Goal: Task Accomplishment & Management: Use online tool/utility

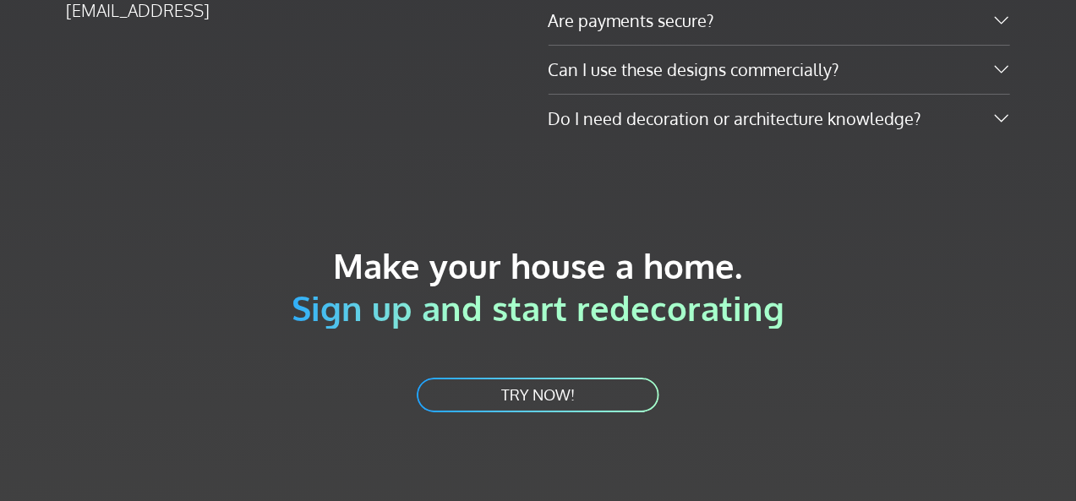
scroll to position [3154, 0]
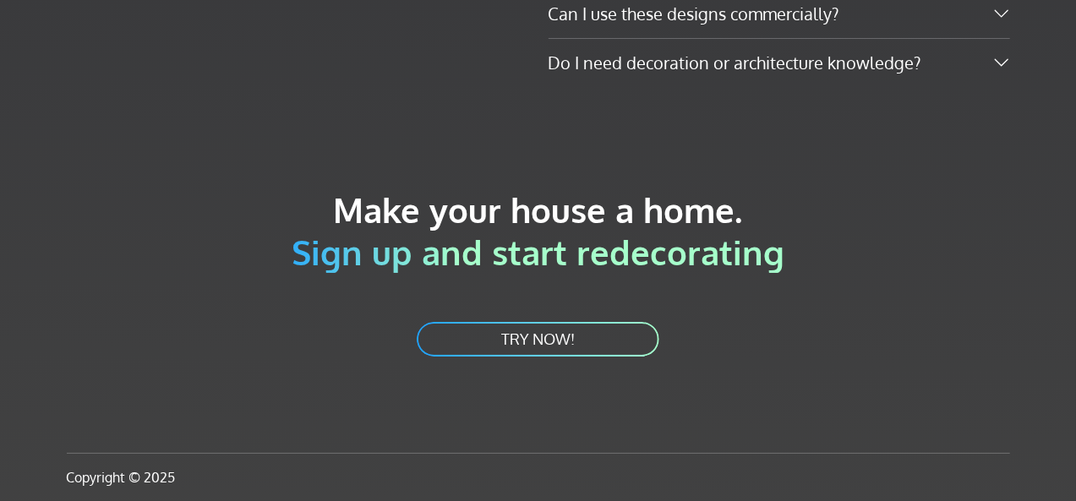
drag, startPoint x: 547, startPoint y: 251, endPoint x: 866, endPoint y: 271, distance: 320.1
click at [866, 271] on h2 "Make your house a home. Sign up and start redecorating" at bounding box center [538, 230] width 943 height 85
click at [603, 334] on link "TRY NOW!" at bounding box center [538, 339] width 246 height 38
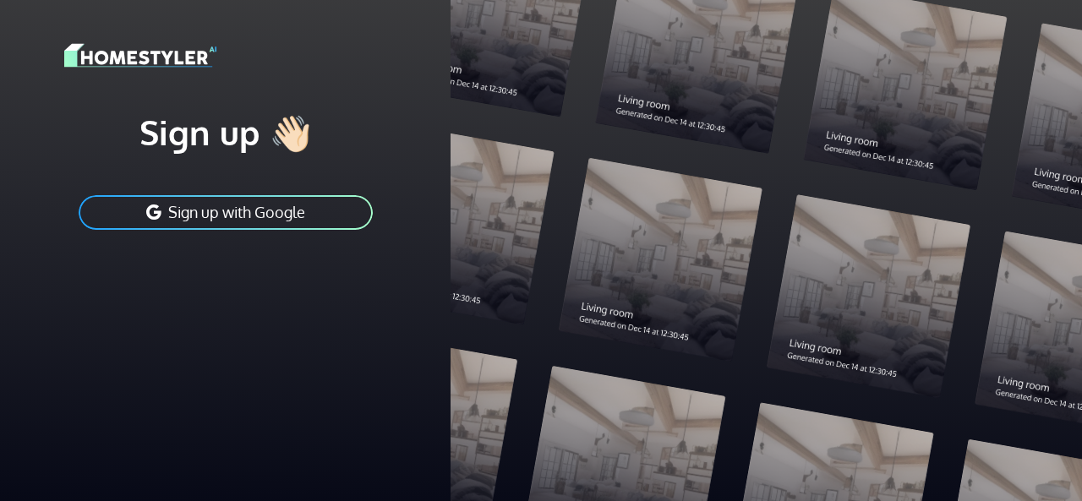
click at [272, 214] on button "Sign up with Google" at bounding box center [226, 213] width 298 height 38
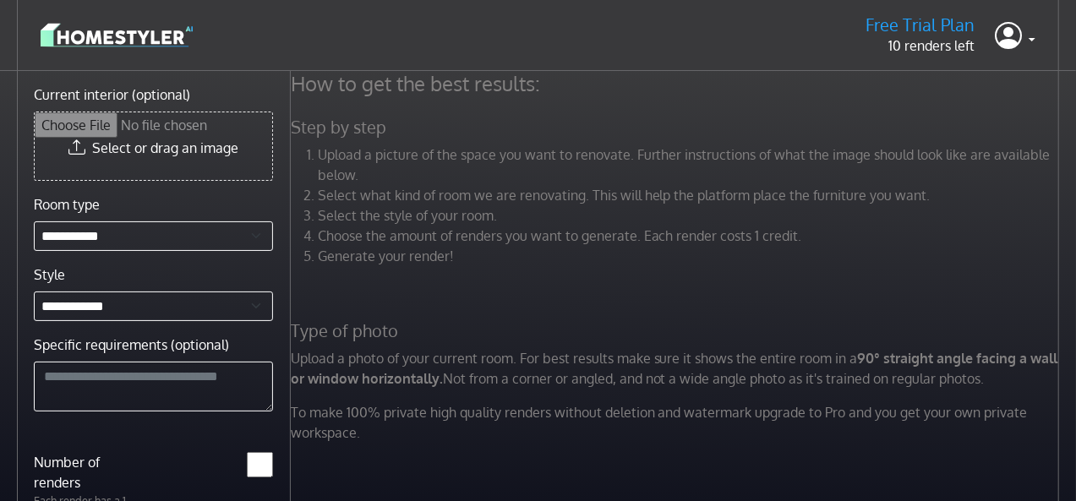
click at [598, 183] on li "Upload a picture of the space you want to renovate. Further instructions of wha…" at bounding box center [690, 165] width 745 height 41
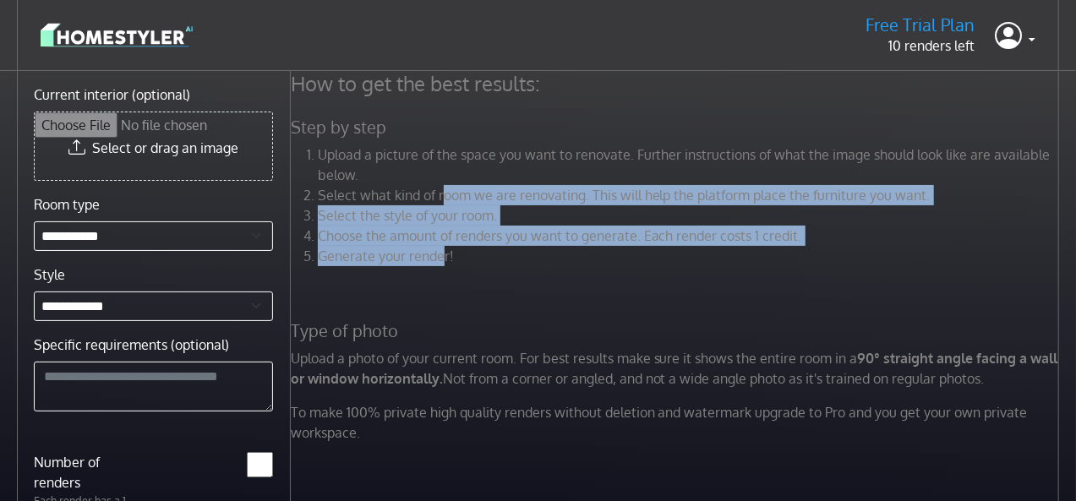
drag, startPoint x: 440, startPoint y: 205, endPoint x: 440, endPoint y: 286, distance: 80.3
click at [440, 286] on div "How to get the best results: Step by step Upload a picture of the space you wan…" at bounding box center [677, 263] width 793 height 385
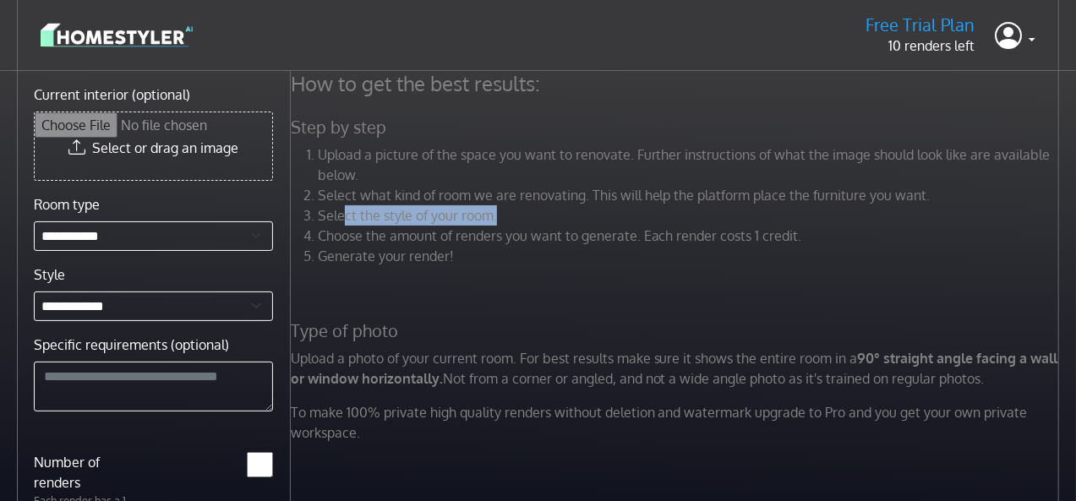
drag, startPoint x: 392, startPoint y: 215, endPoint x: 516, endPoint y: 224, distance: 123.8
click at [516, 224] on li "Select the style of your room." at bounding box center [690, 215] width 745 height 20
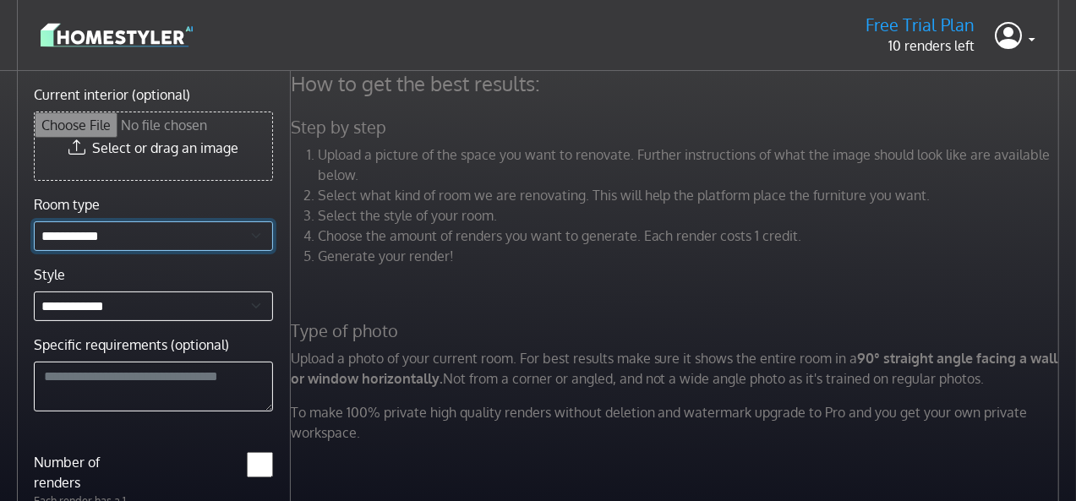
click at [198, 239] on select "**********" at bounding box center [153, 236] width 239 height 30
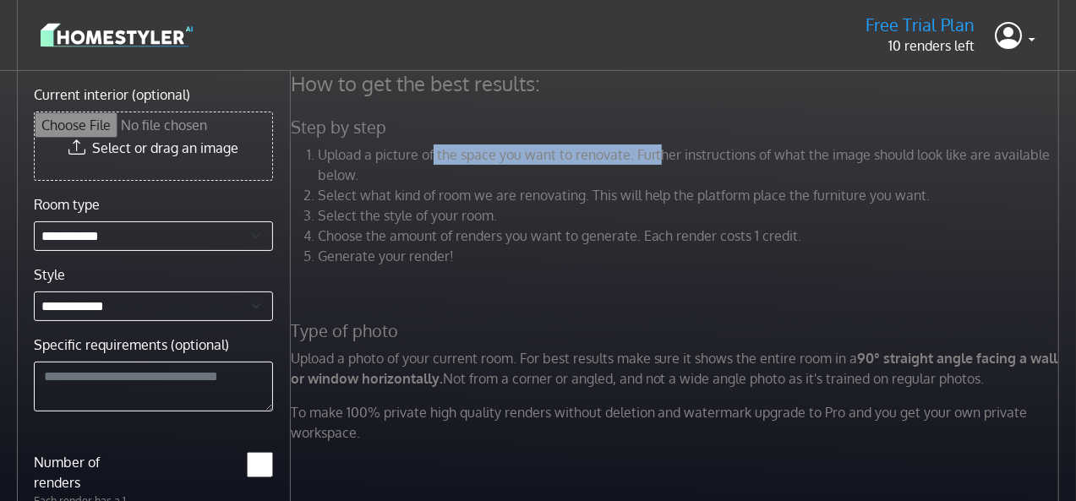
drag, startPoint x: 433, startPoint y: 153, endPoint x: 655, endPoint y: 162, distance: 222.5
click at [655, 162] on li "Upload a picture of the space you want to renovate. Further instructions of wha…" at bounding box center [690, 165] width 745 height 41
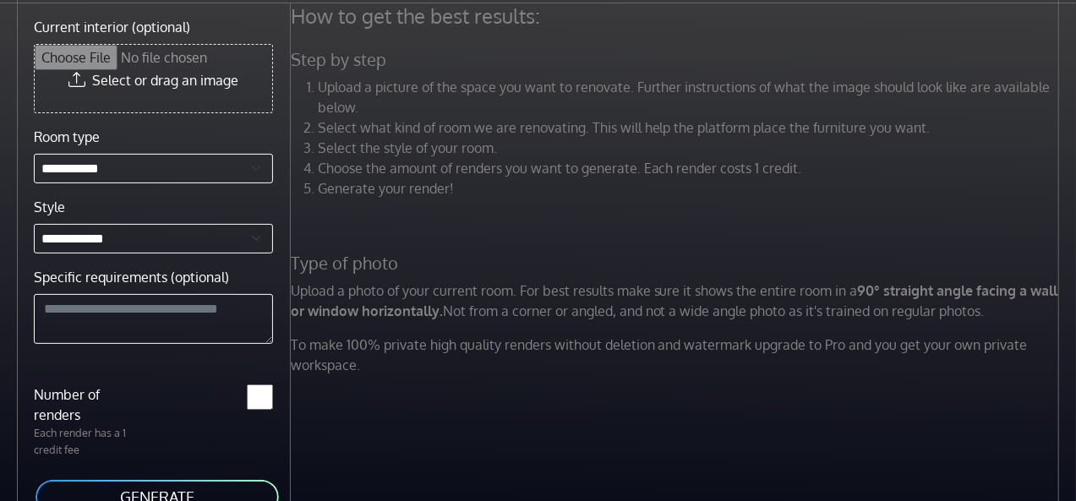
scroll to position [95, 0]
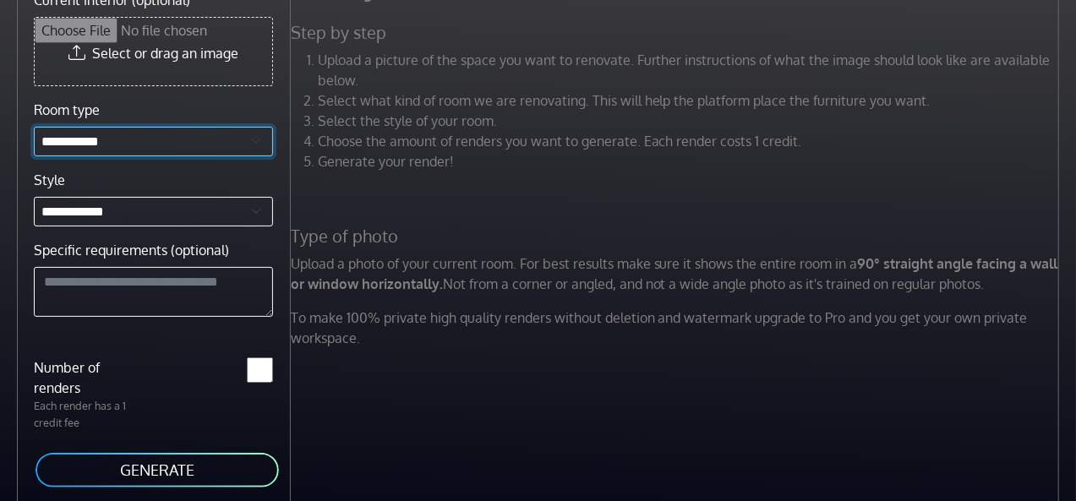
click at [175, 145] on select "**********" at bounding box center [153, 142] width 239 height 30
click at [175, 151] on select "**********" at bounding box center [153, 142] width 239 height 30
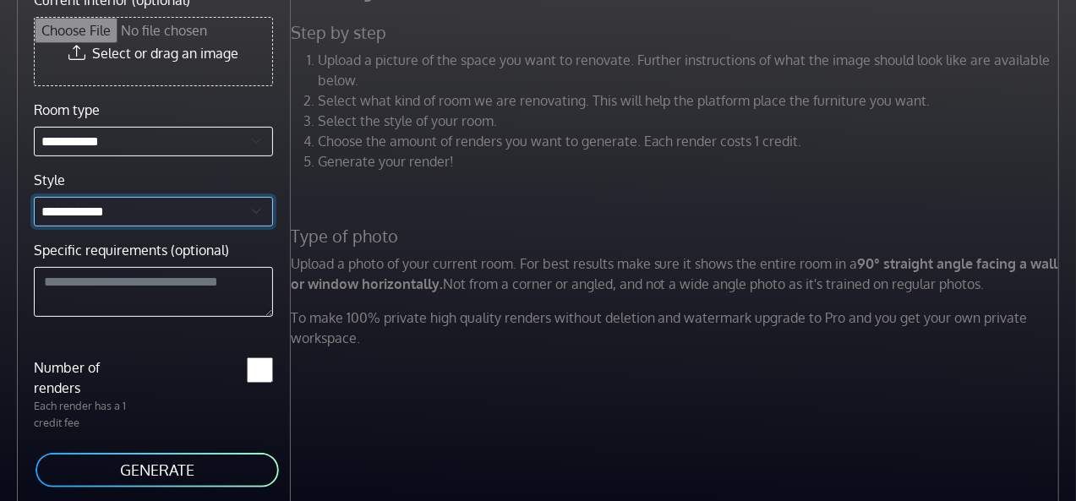
click at [155, 217] on select "**********" at bounding box center [153, 212] width 239 height 30
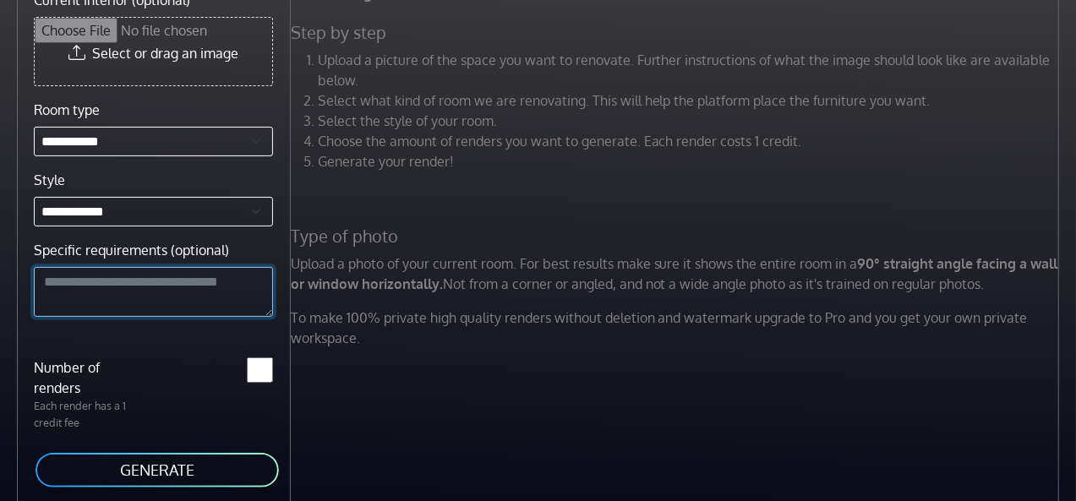
click at [156, 286] on textarea "Specific requirements (optional)" at bounding box center [153, 292] width 239 height 51
click at [514, 310] on p "To make 100% private high quality renders without deletion and watermark upgrad…" at bounding box center [677, 328] width 793 height 41
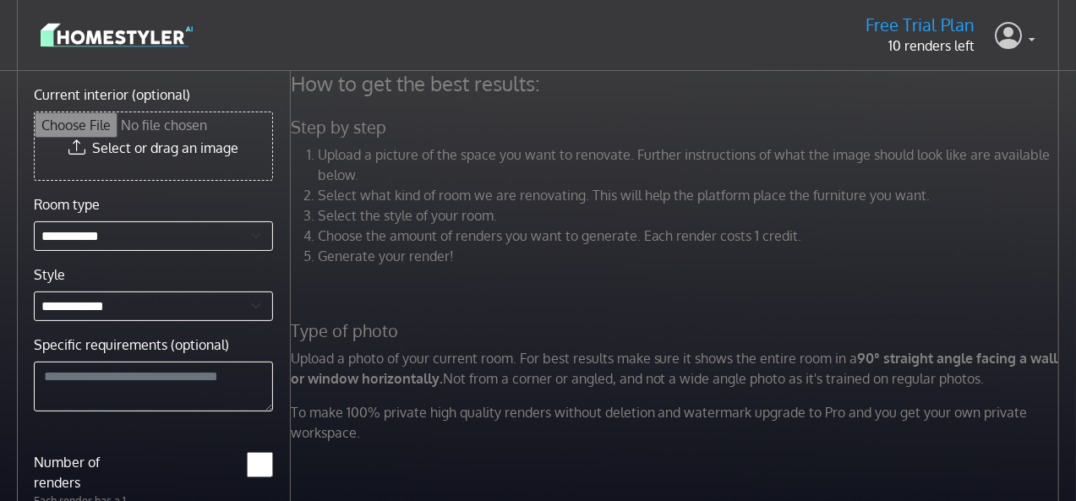
click at [1033, 40] on link at bounding box center [1015, 35] width 41 height 41
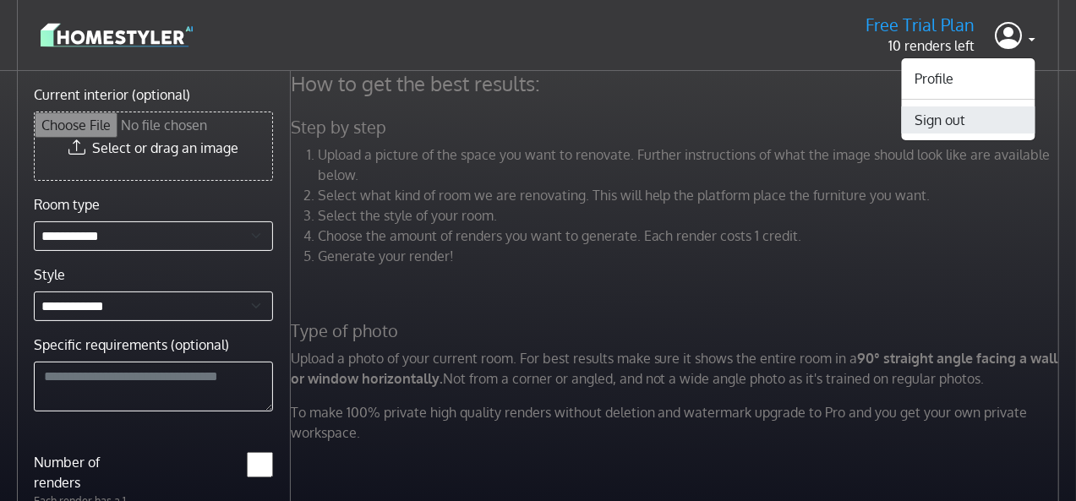
click at [967, 121] on button "Sign out" at bounding box center [969, 119] width 134 height 27
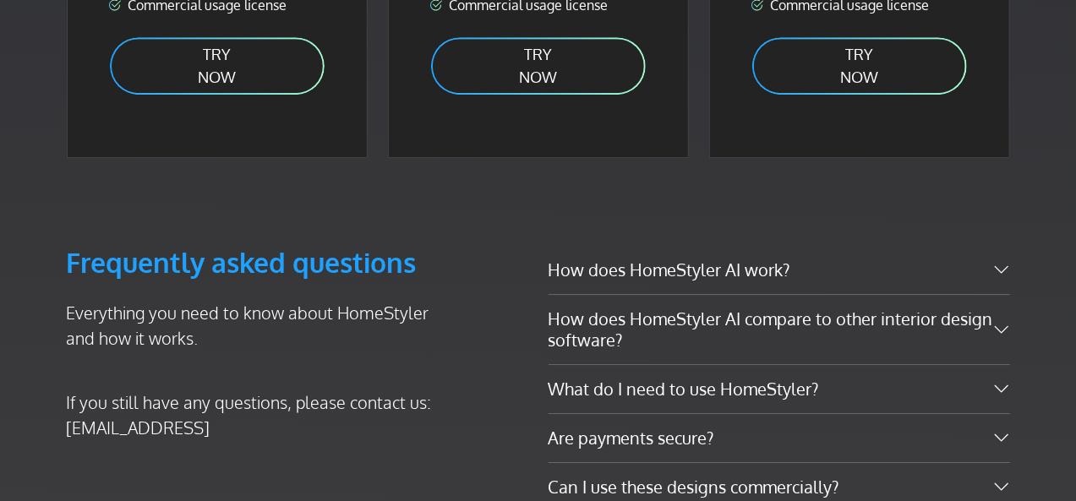
scroll to position [2705, 0]
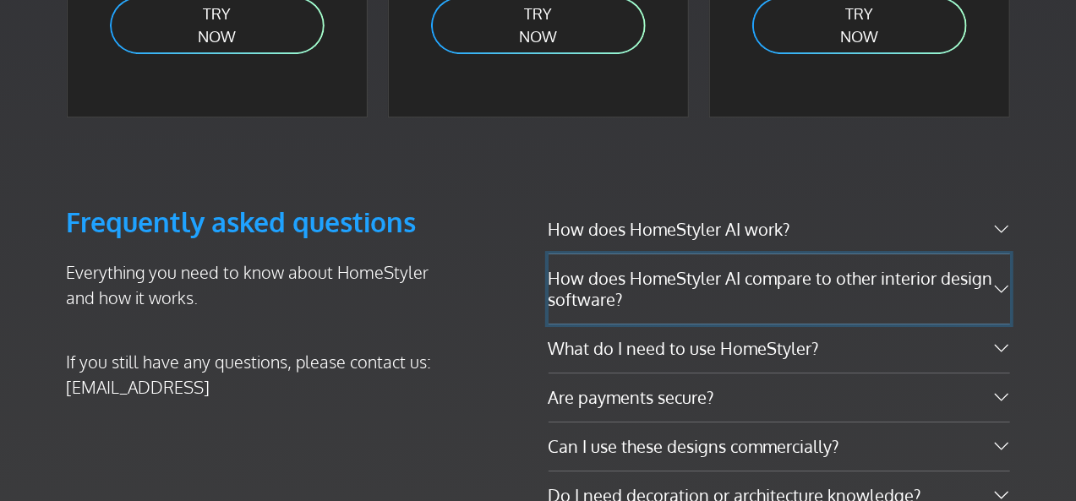
click at [638, 322] on button "How does HomeStyler AI compare to other interior design software?" at bounding box center [779, 288] width 461 height 69
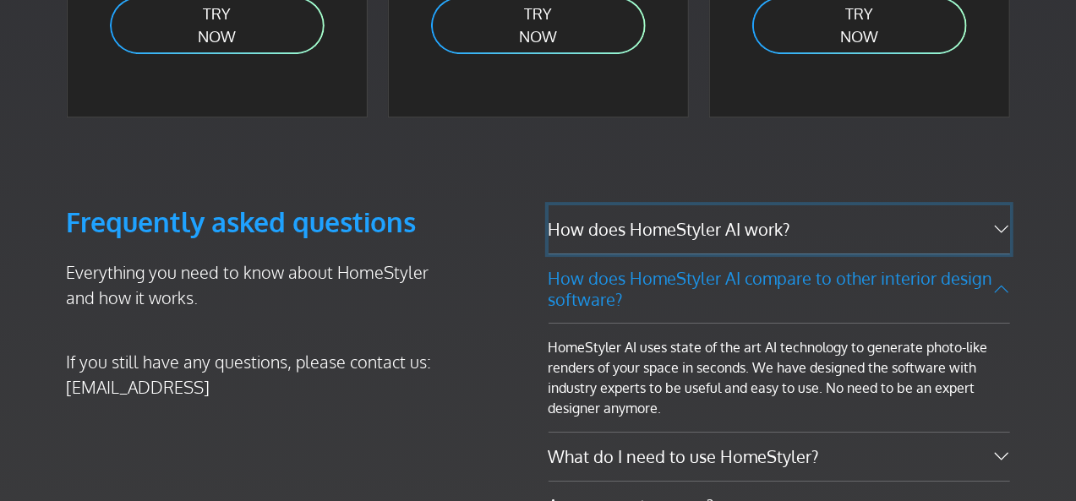
click at [672, 254] on button "How does HomeStyler AI work?" at bounding box center [779, 229] width 461 height 48
